Goal: Task Accomplishment & Management: Manage account settings

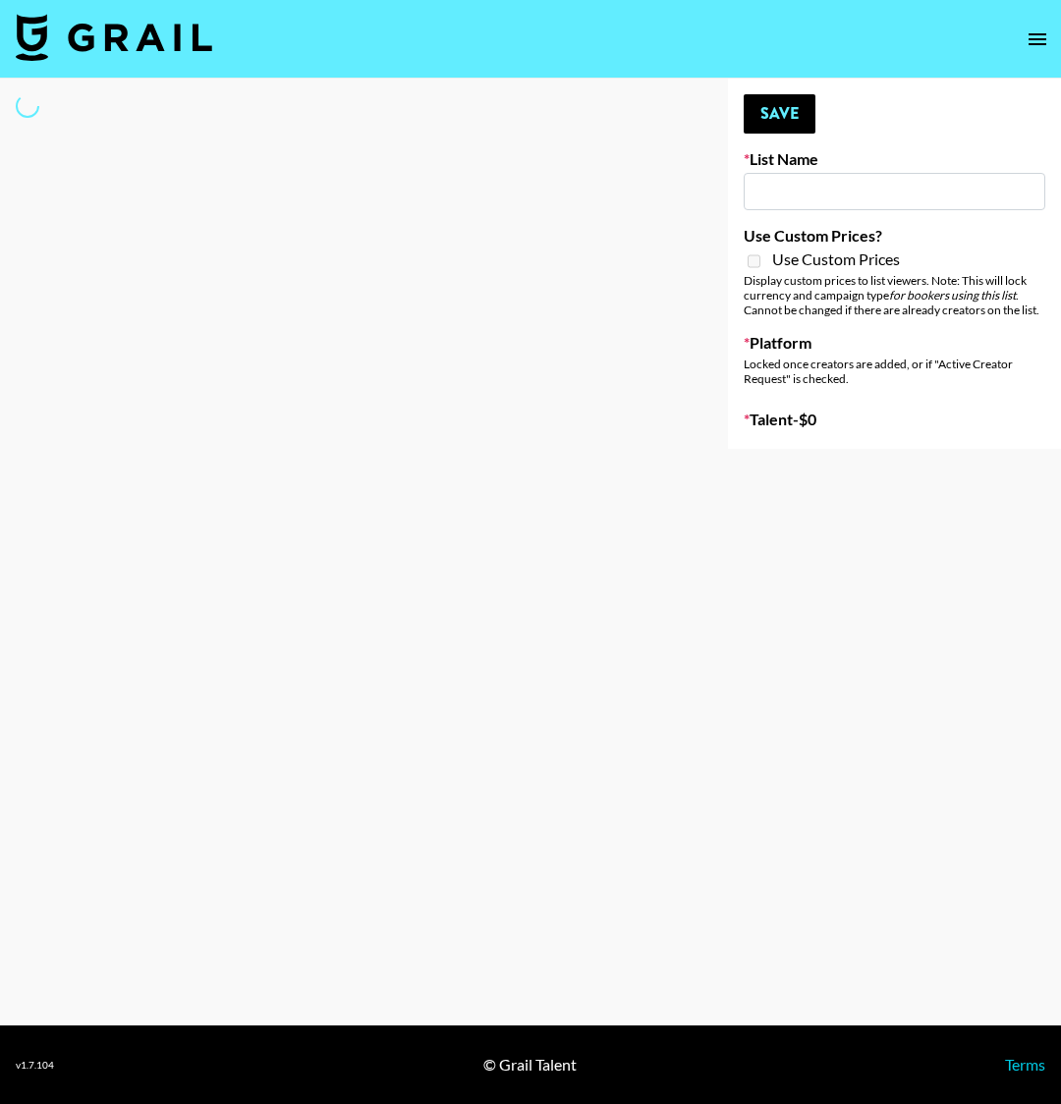
type input "US Electronic Music Skaters"
select select "Song"
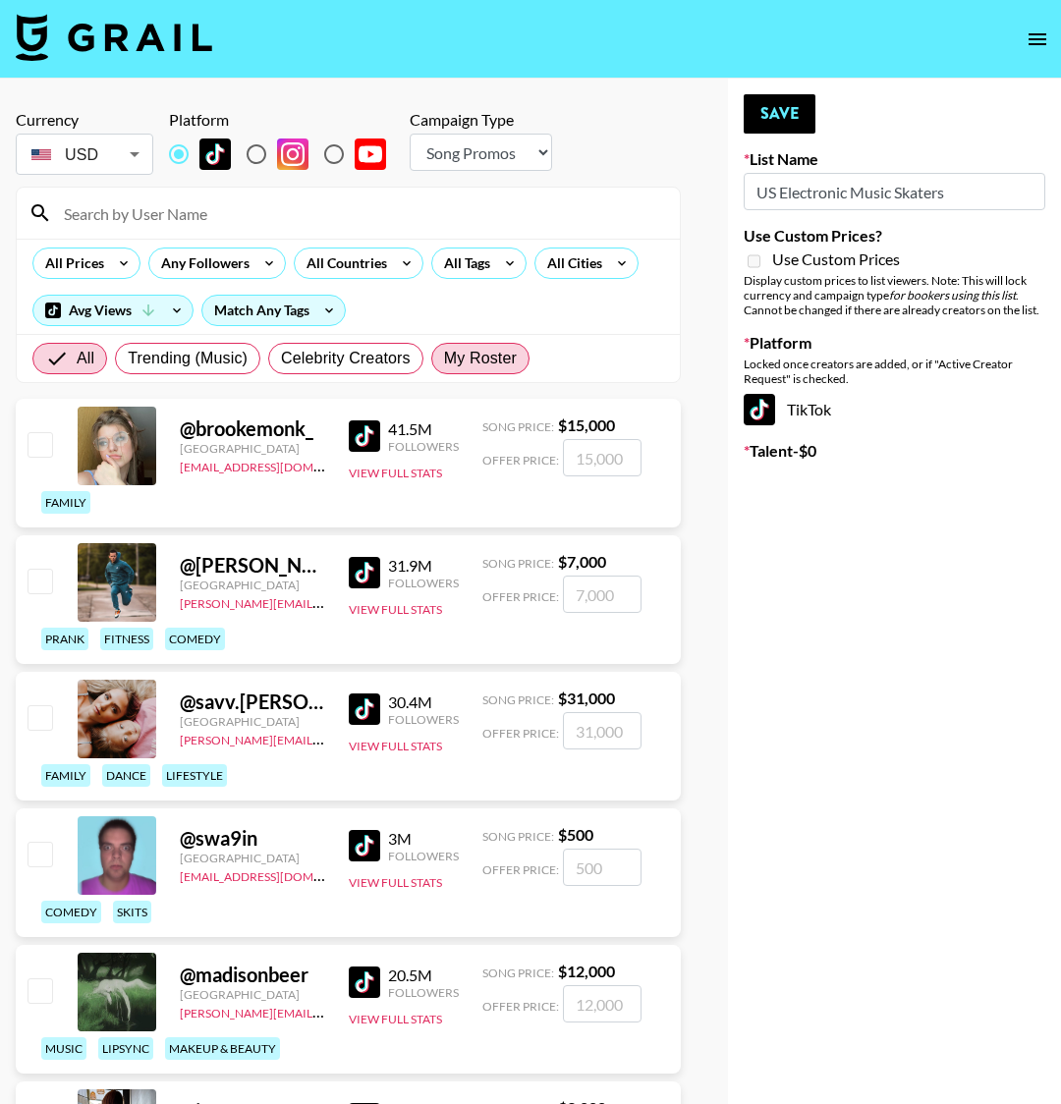
click at [459, 360] on span "My Roster" at bounding box center [480, 359] width 73 height 24
click at [444, 358] on input "My Roster" at bounding box center [444, 358] width 0 height 0
radio input "true"
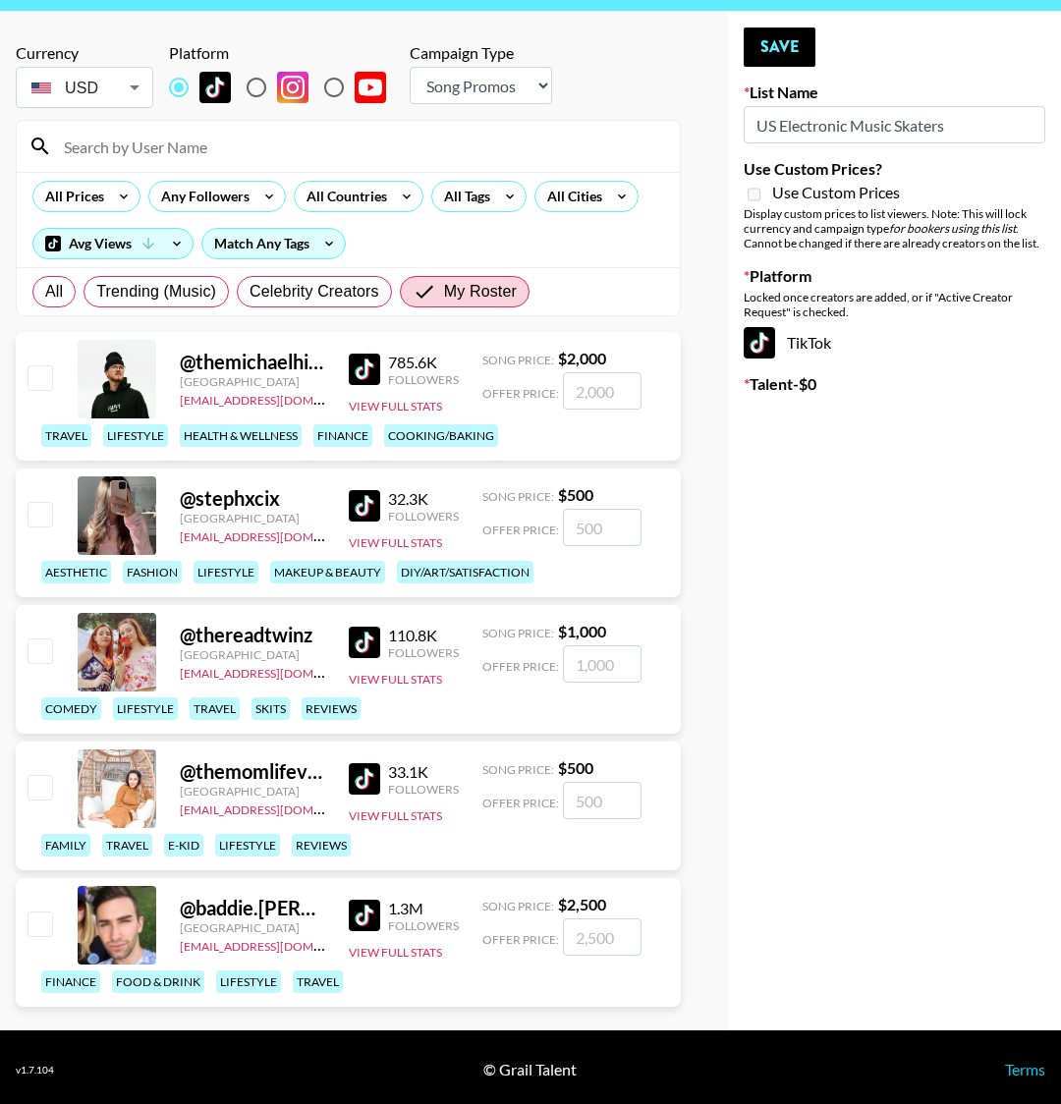
scroll to position [71, 0]
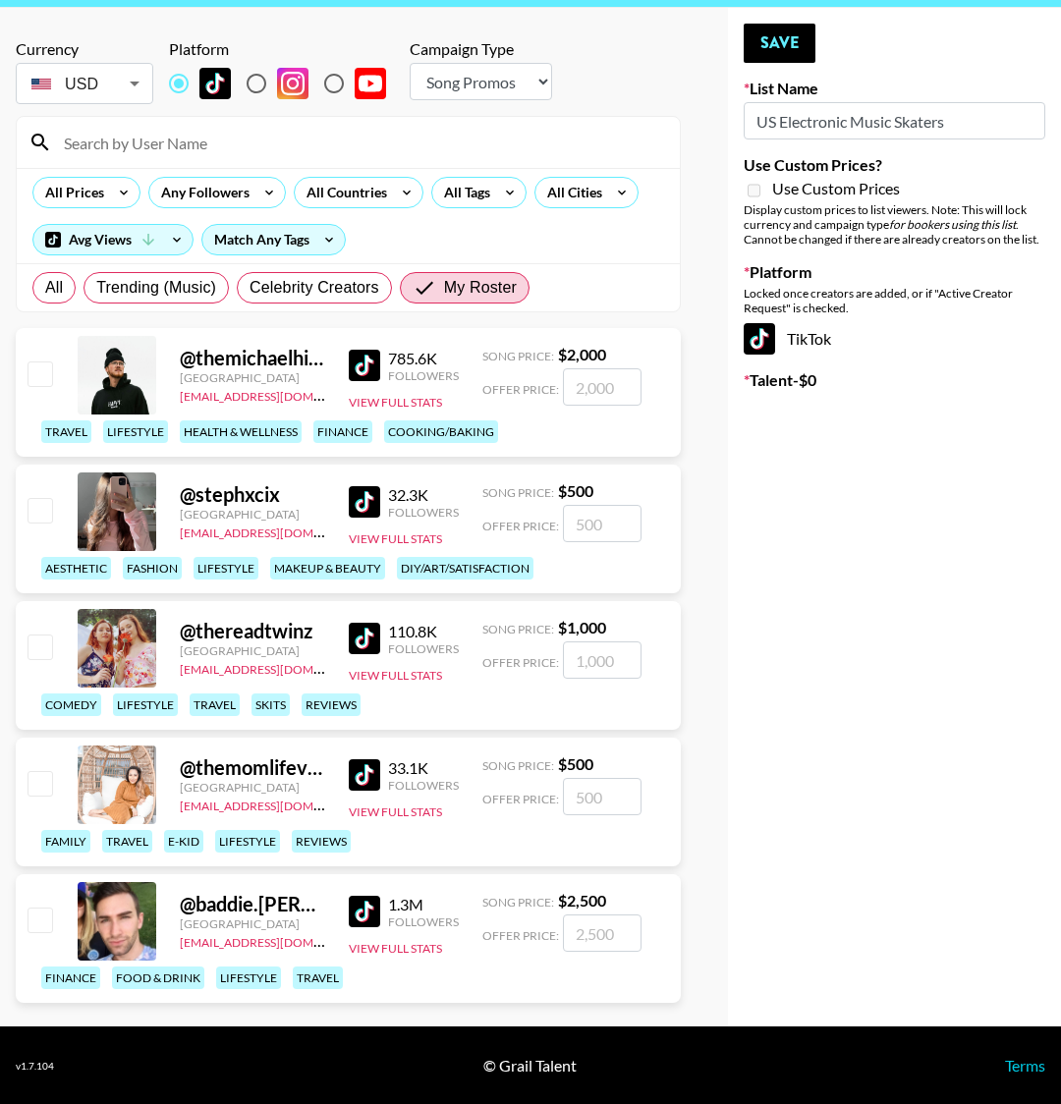
click at [31, 644] on input "checkbox" at bounding box center [39, 646] width 24 height 24
checkbox input "true"
type input "1000"
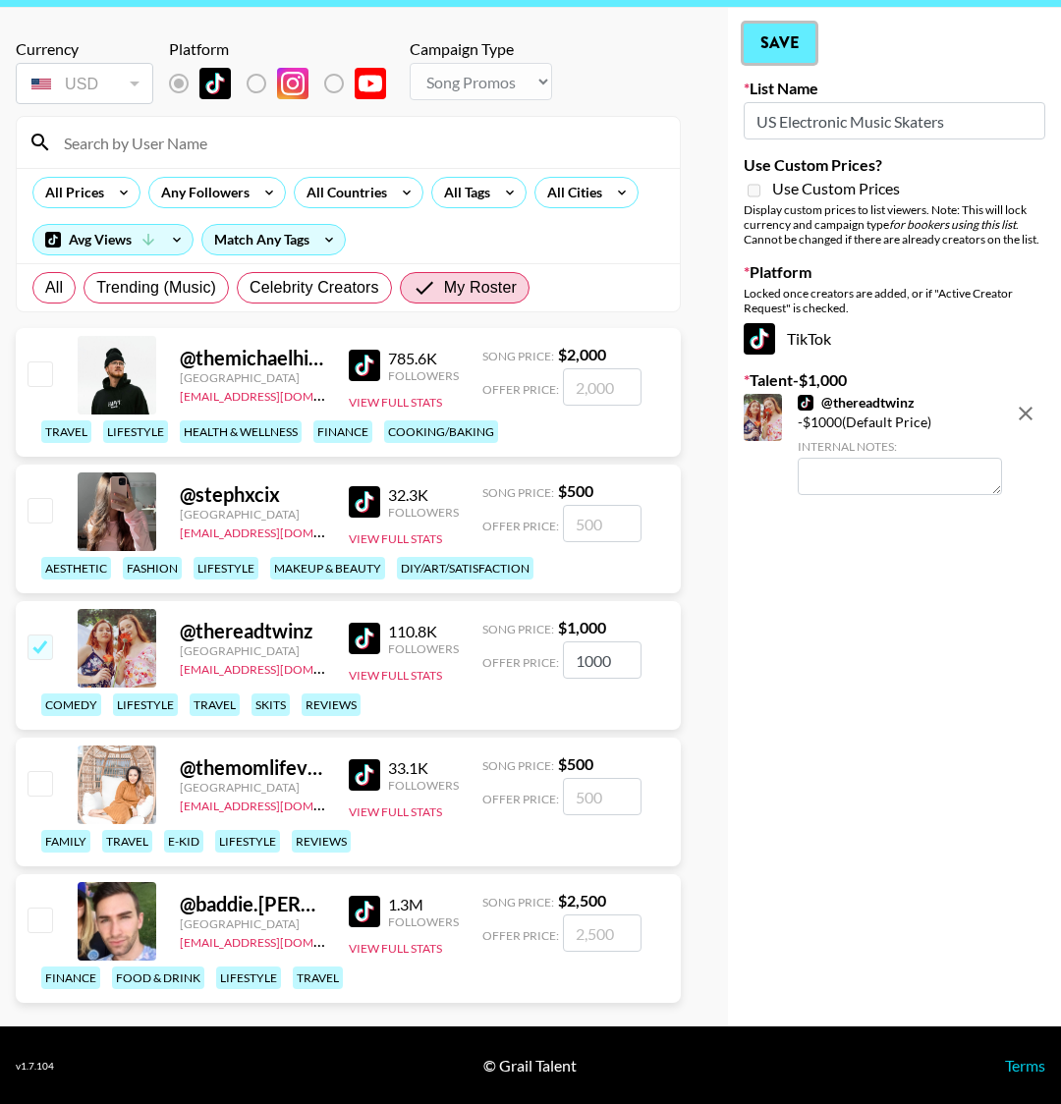
click at [782, 45] on button "Save" at bounding box center [779, 43] width 72 height 39
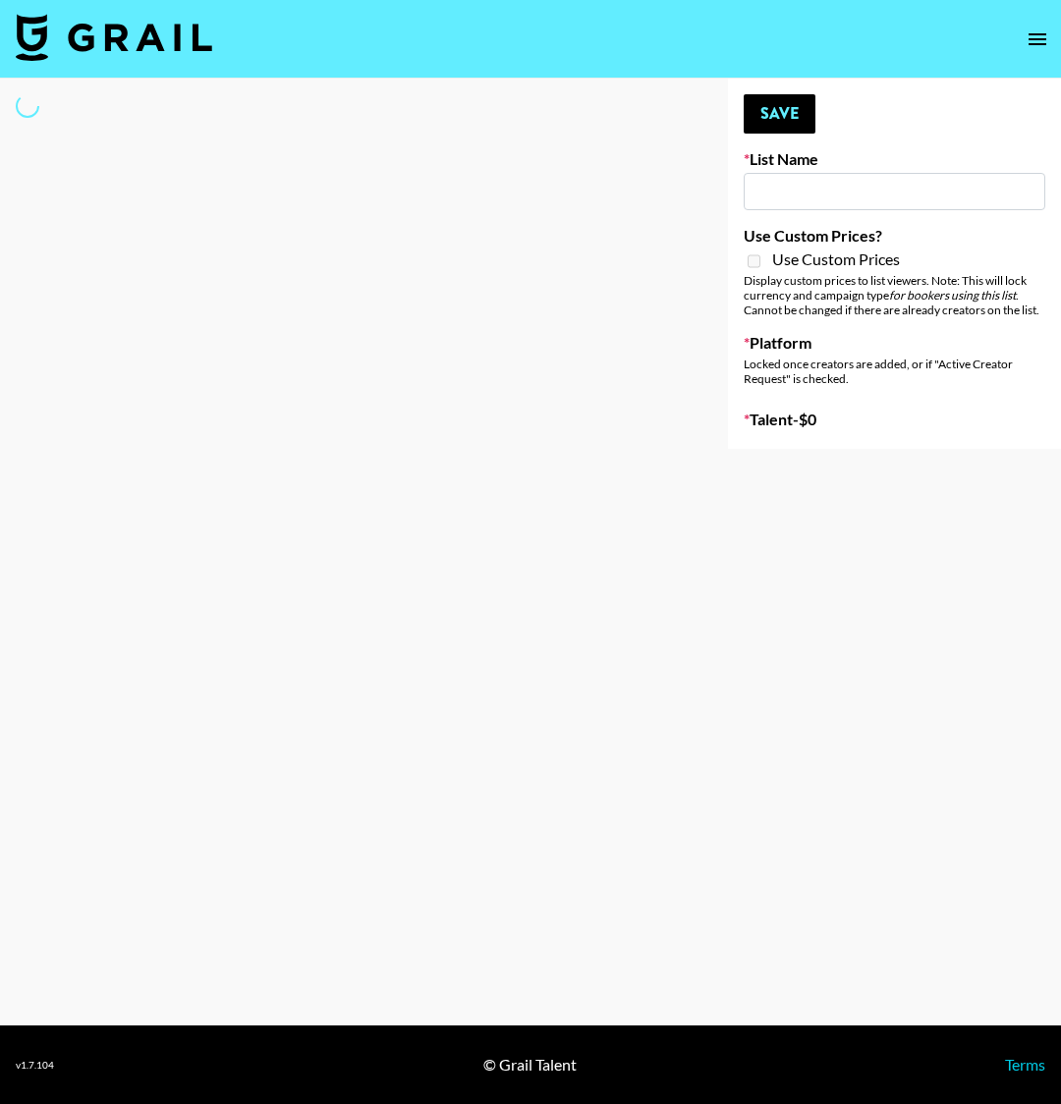
type input "Laundry Day - Supermodel"
select select "Song"
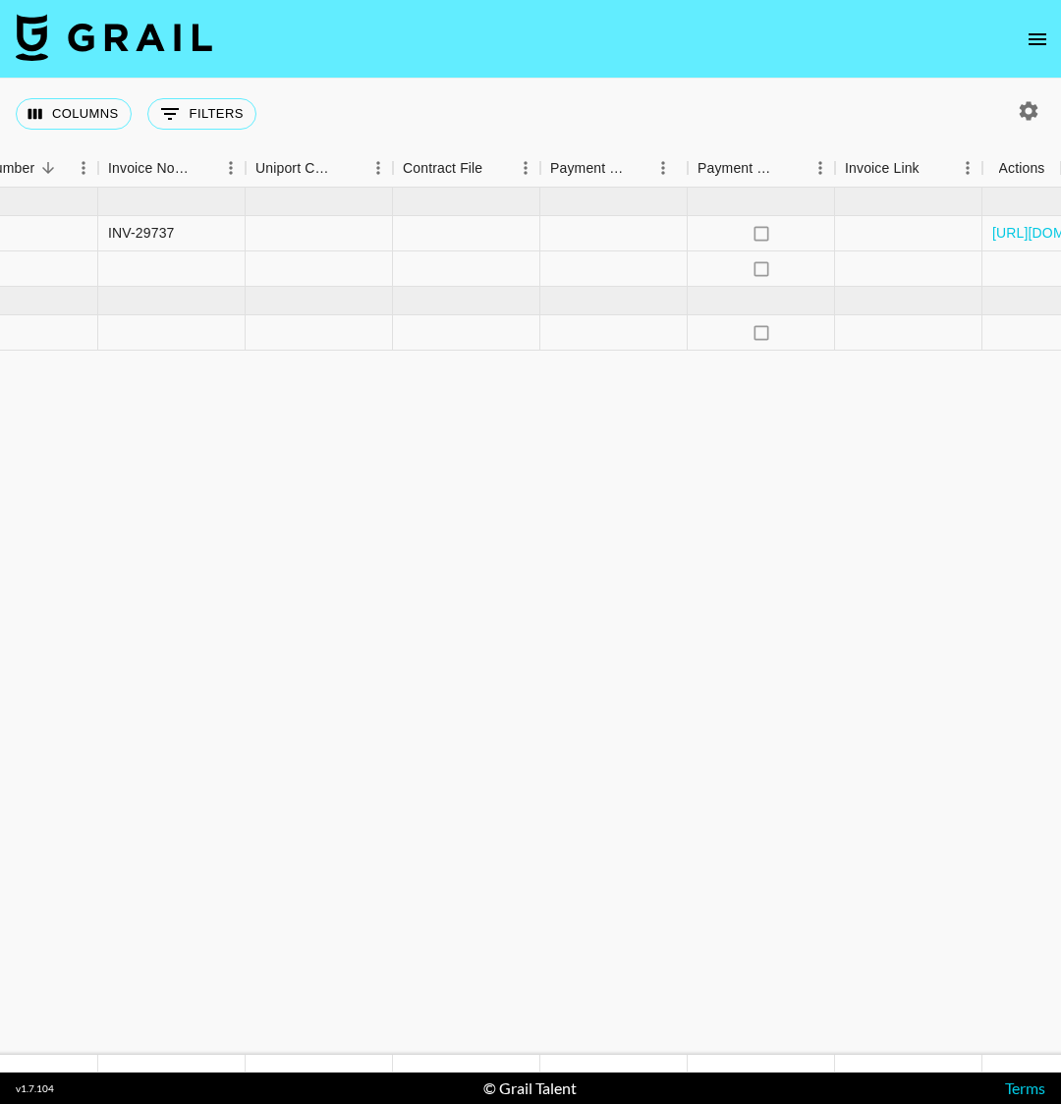
scroll to position [0, 2200]
drag, startPoint x: 413, startPoint y: 462, endPoint x: 1108, endPoint y: 333, distance: 706.2
click at [1060, 333] on html "Columns 0 Filters + Booking Month Due Airtable ID Talent Manager Client Booker …" at bounding box center [530, 552] width 1061 height 1104
drag, startPoint x: 665, startPoint y: 385, endPoint x: 0, endPoint y: 377, distance: 664.9
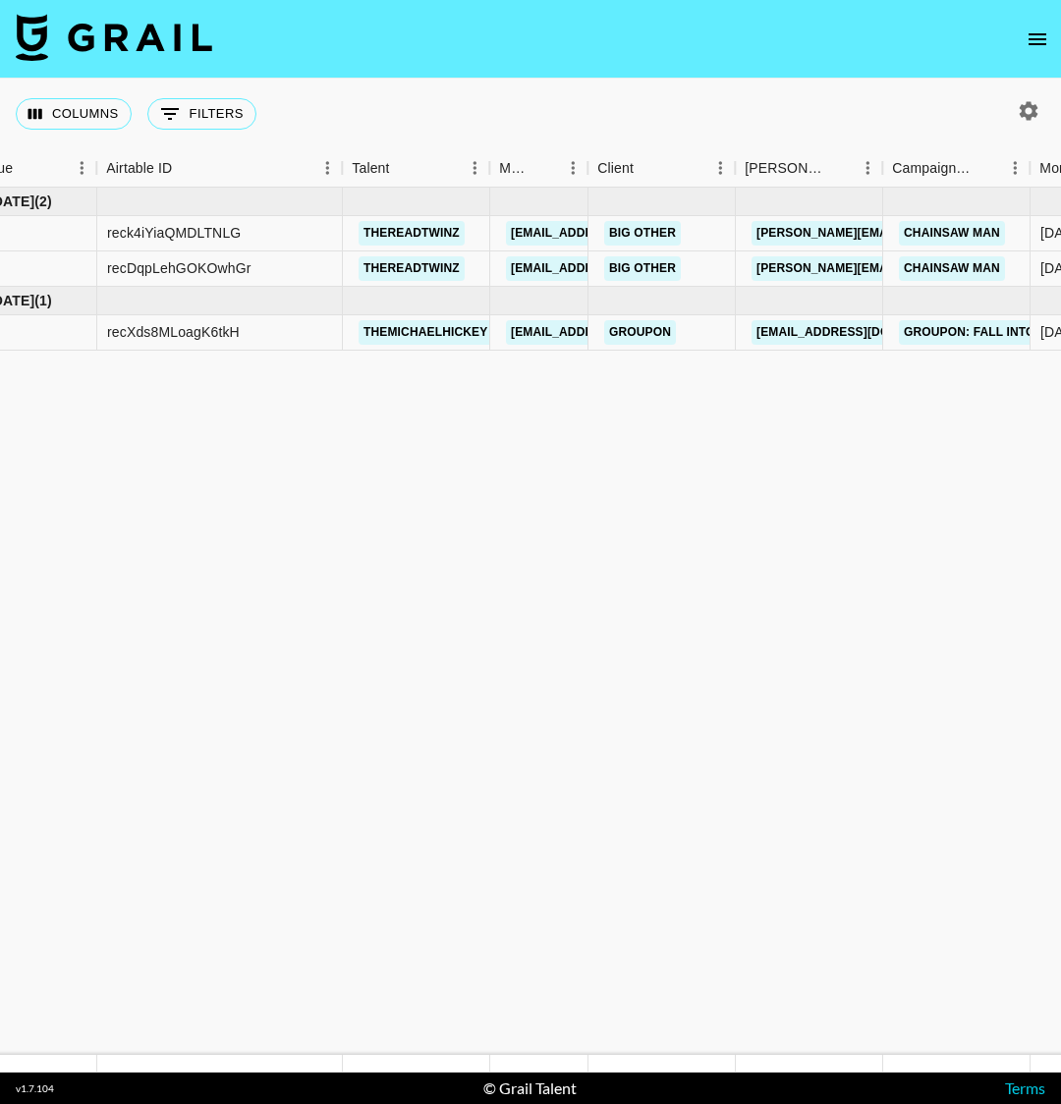
scroll to position [0, 0]
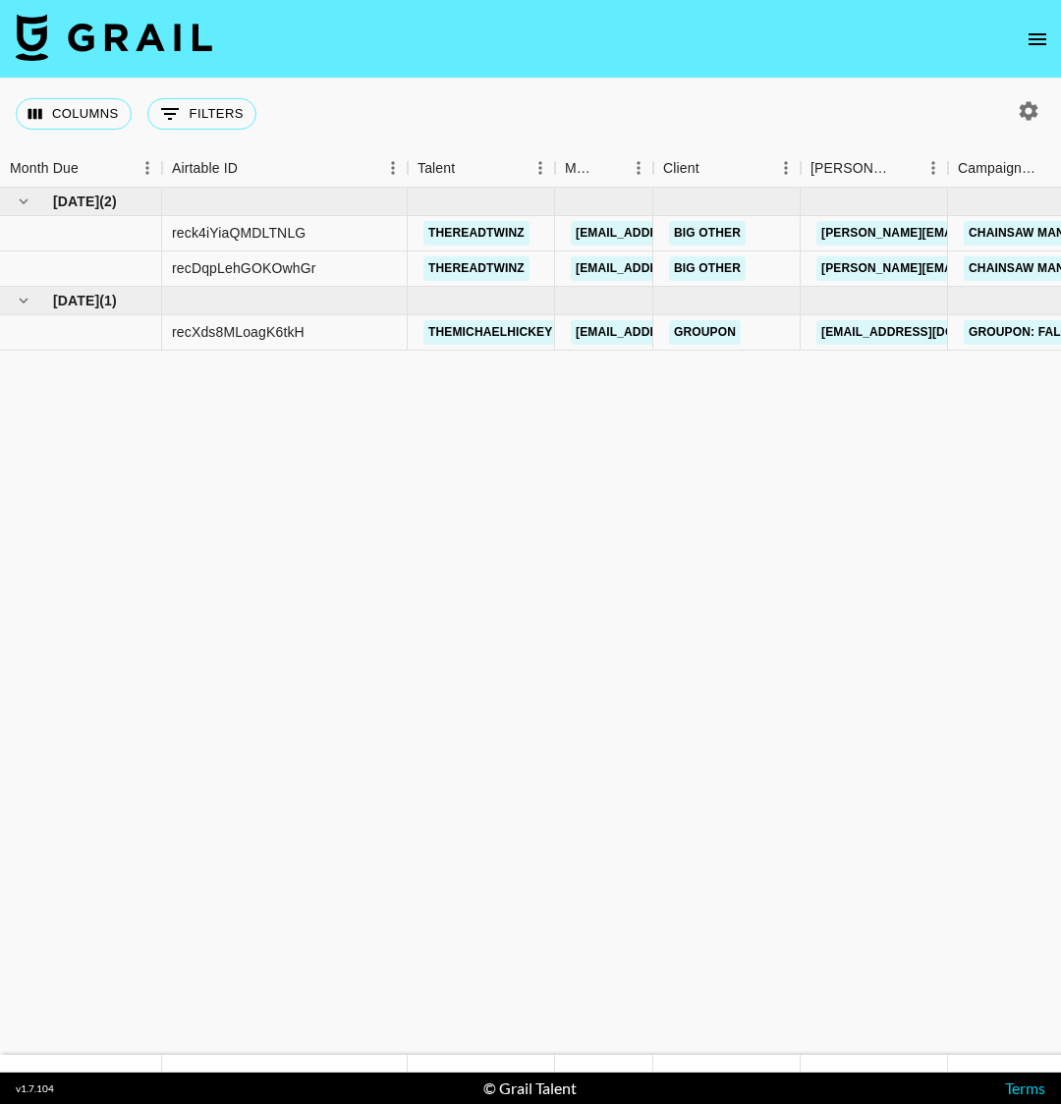
drag, startPoint x: 212, startPoint y: 395, endPoint x: 0, endPoint y: 351, distance: 216.7
